Goal: Find specific page/section: Find specific page/section

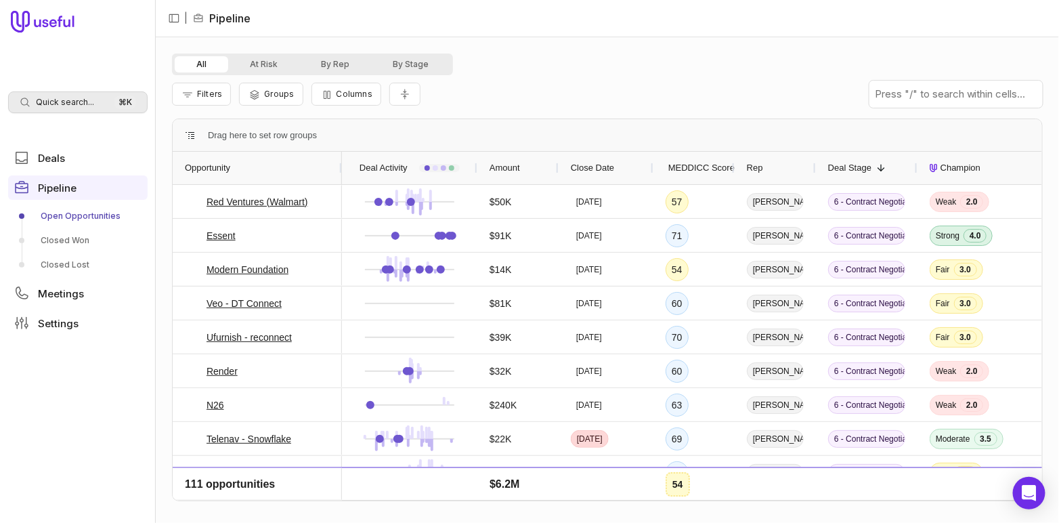
click at [105, 101] on div "Quick search... ⌘ K" at bounding box center [77, 102] width 139 height 22
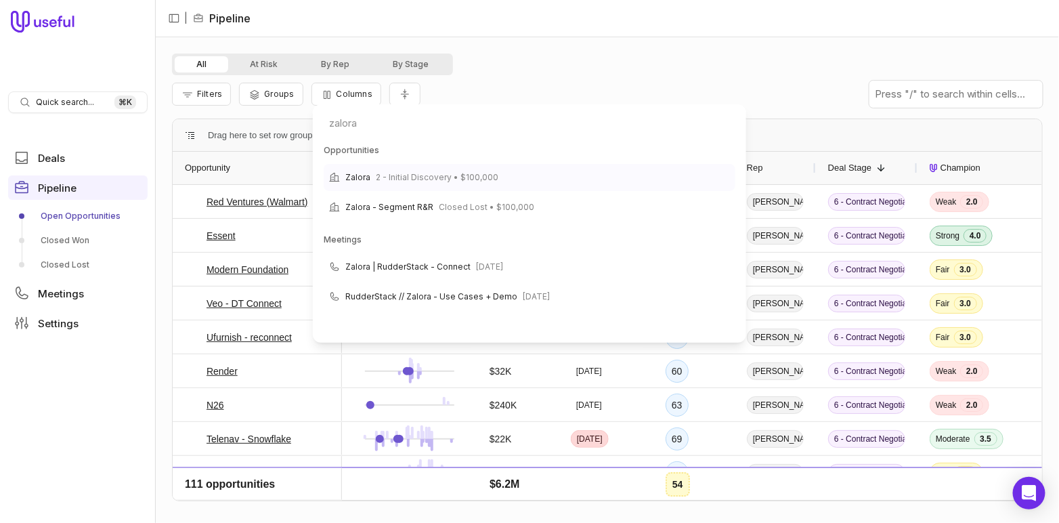
type input "zalora"
click at [523, 181] on div "Zalora 2 - Initial Discovery • $100,000" at bounding box center [530, 177] width 412 height 27
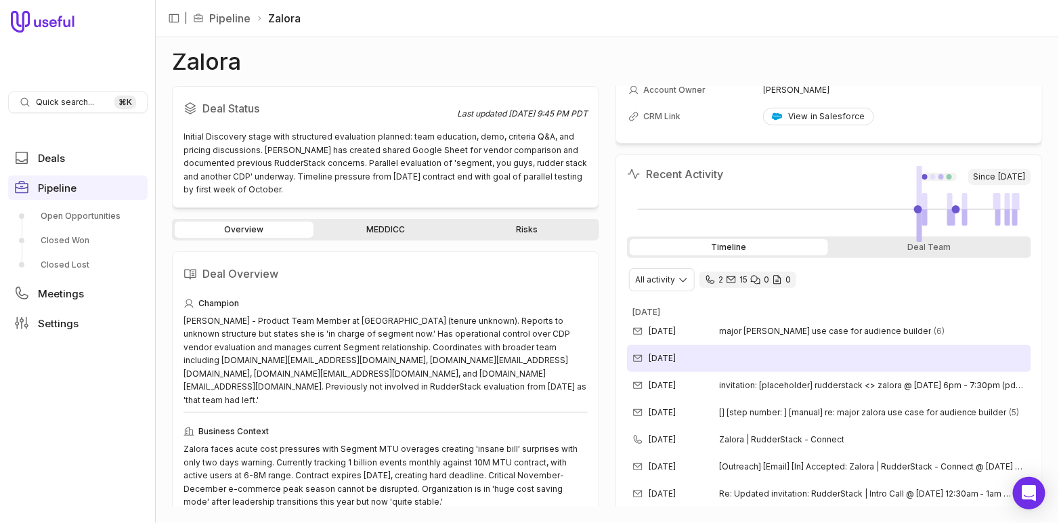
scroll to position [154, 0]
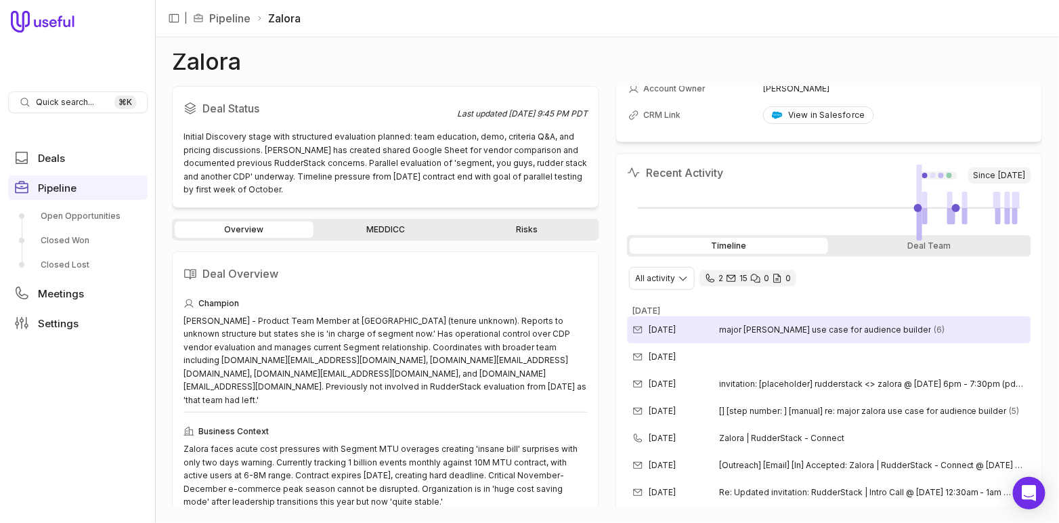
click at [774, 329] on span "major [PERSON_NAME] use case for audience builder" at bounding box center [825, 329] width 212 height 11
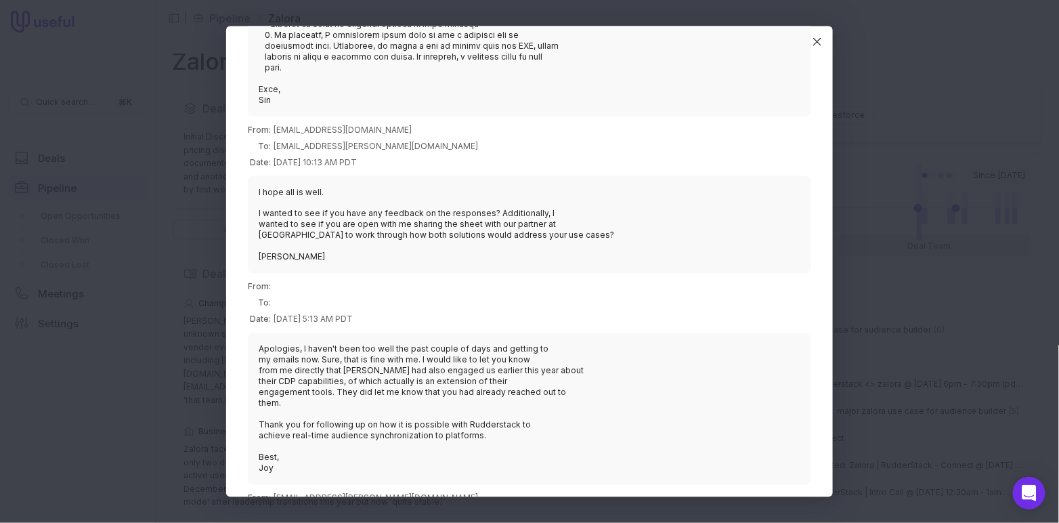
scroll to position [739, 0]
click at [819, 43] on icon "Close" at bounding box center [817, 42] width 12 height 12
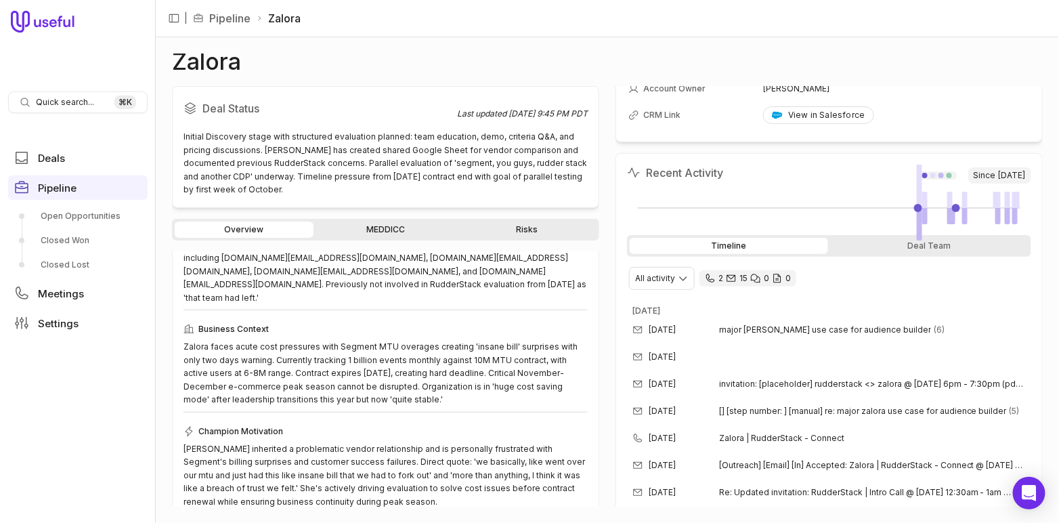
scroll to position [103, 0]
